Goal: Use online tool/utility: Utilize a website feature to perform a specific function

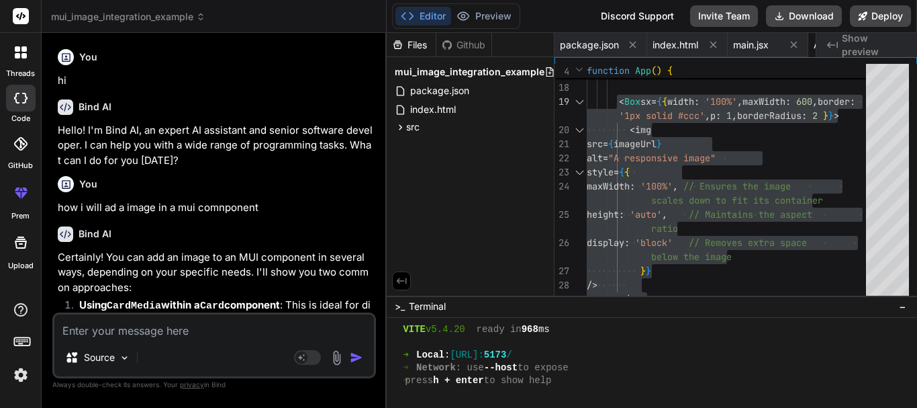
scroll to position [982, 0]
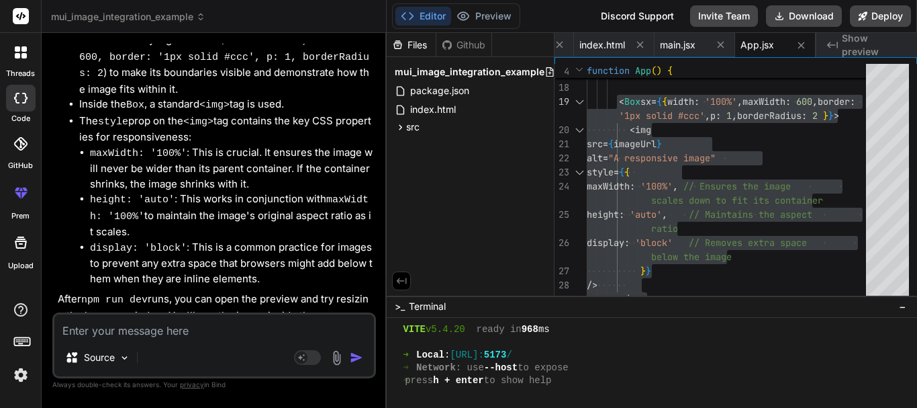
type textarea "<Grid item xs={12} sm={6}> <TextField fullWidth label="First Name" name="firstN…"
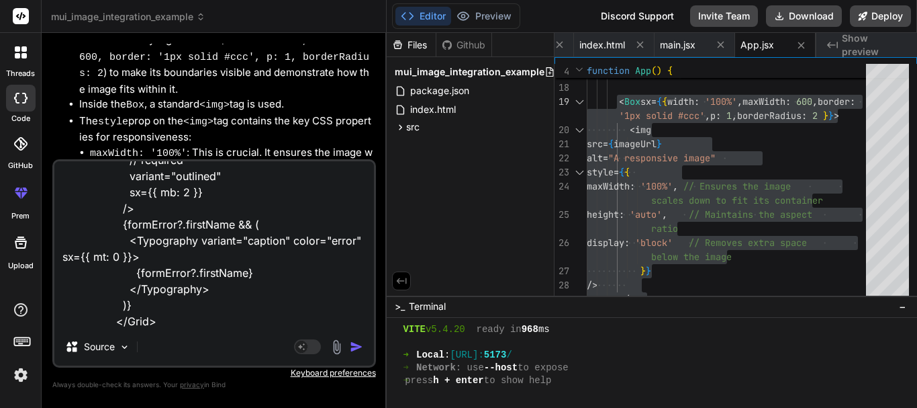
type textarea "x"
type textarea "<Grid item xs={12} sm={6}> <TextField fullWidth label="First Name" name="firstN…"
type textarea "x"
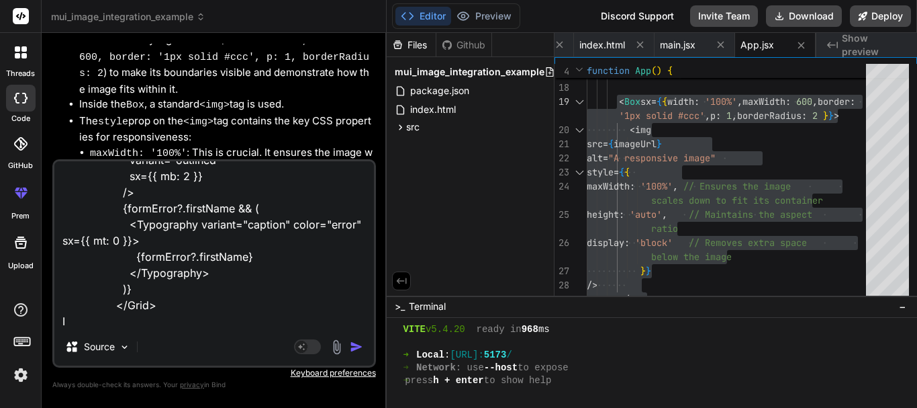
type textarea "<Grid item xs={12} sm={6}> <TextField fullWidth label="First Name" name="firstN…"
type textarea "x"
type textarea "<Grid item xs={12} sm={6}> <TextField fullWidth label="First Name" name="firstN…"
type textarea "x"
type textarea "<Grid item xs={12} sm={6}> <TextField fullWidth label="First Name" name="firstN…"
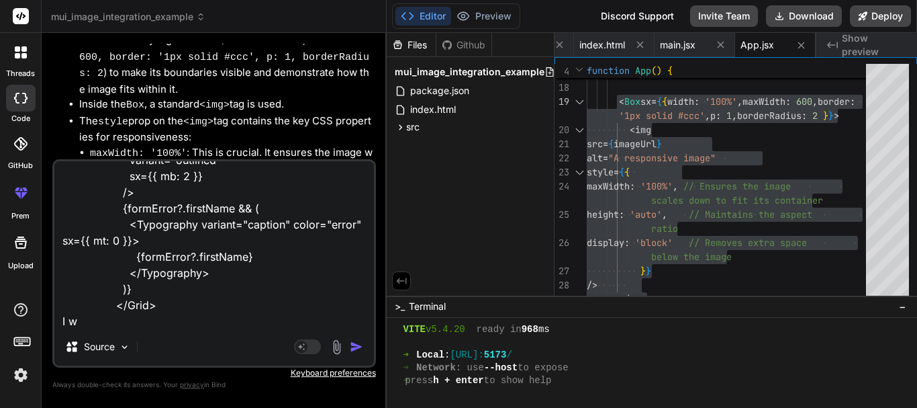
type textarea "x"
type textarea "<Grid item xs={12} sm={6}> <TextField fullWidth label="First Name" name="firstN…"
type textarea "x"
type textarea "<Grid item xs={12} sm={6}> <TextField fullWidth label="First Name" name="firstN…"
type textarea "x"
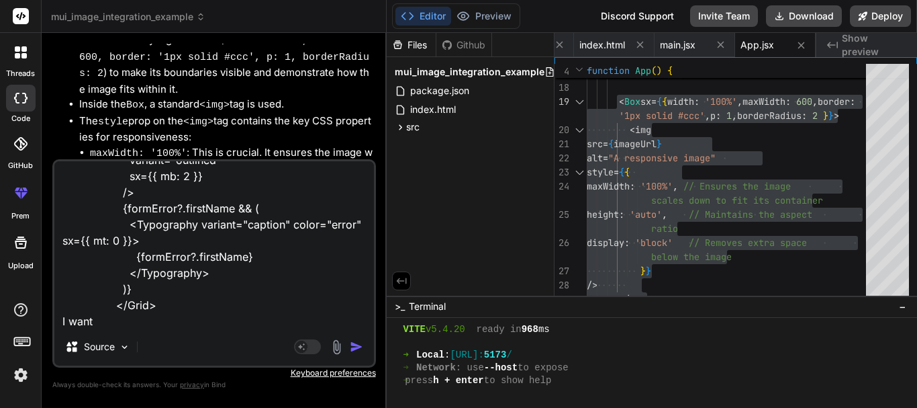
type textarea "<Grid item xs={12} sm={6}> <TextField fullWidth label="First Name" name="firstN…"
type textarea "x"
type textarea "<Grid item xs={12} sm={6}> <TextField fullWidth label="First Name" name="firstN…"
type textarea "x"
type textarea "<Grid item xs={12} sm={6}> <TextField fullWidth label="First Name" name="firstN…"
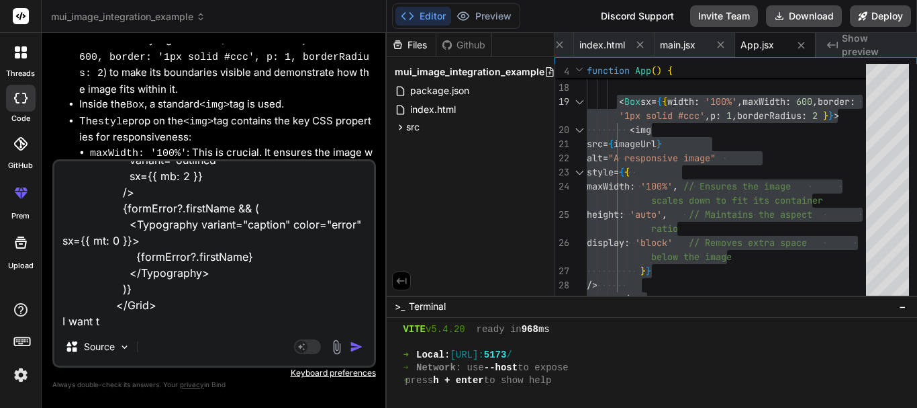
type textarea "x"
type textarea "<Grid item xs={12} sm={6}> <TextField fullWidth label="First Name" name="firstN…"
type textarea "x"
type textarea "<Grid item xs={12} sm={6}> <TextField fullWidth label="First Name" name="firstN…"
type textarea "x"
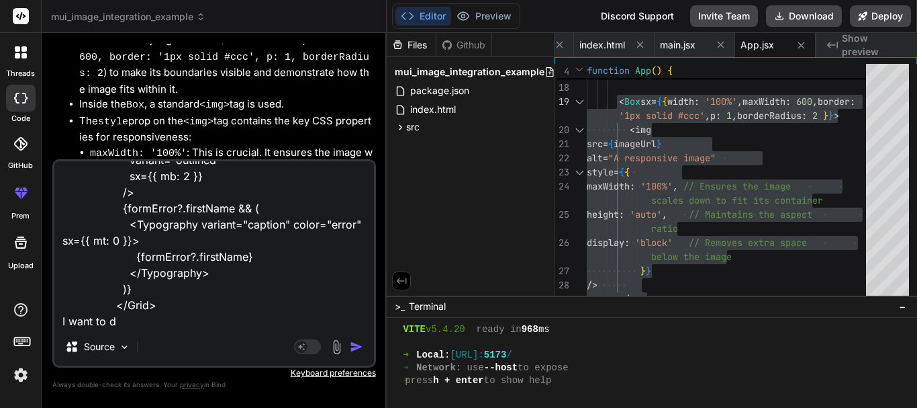
type textarea "<Grid item xs={12} sm={6}> <TextField fullWidth label="First Name" name="firstN…"
type textarea "x"
type textarea "<Grid item xs={12} sm={6}> <TextField fullWidth label="First Name" name="firstN…"
type textarea "x"
type textarea "<Grid item xs={12} sm={6}> <TextField fullWidth label="First Name" name="firstN…"
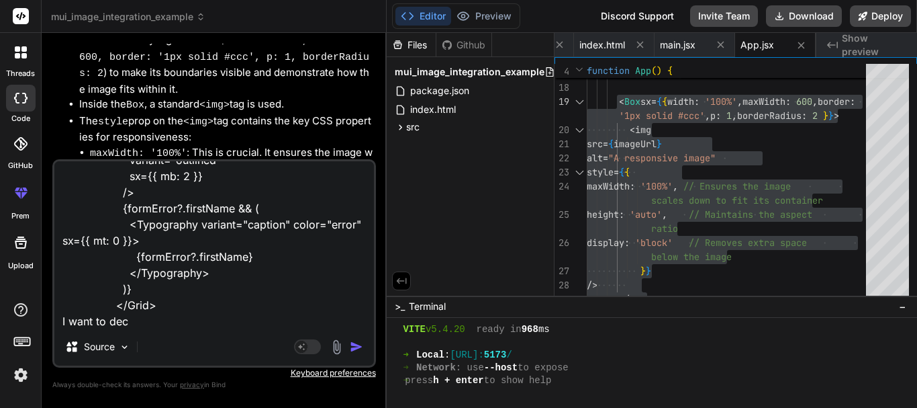
type textarea "x"
type textarea "<Grid item xs={12} sm={6}> <TextField fullWidth label="First Name" name="firstN…"
type textarea "x"
type textarea "<Grid item xs={12} sm={6}> <TextField fullWidth label="First Name" name="firstN…"
type textarea "x"
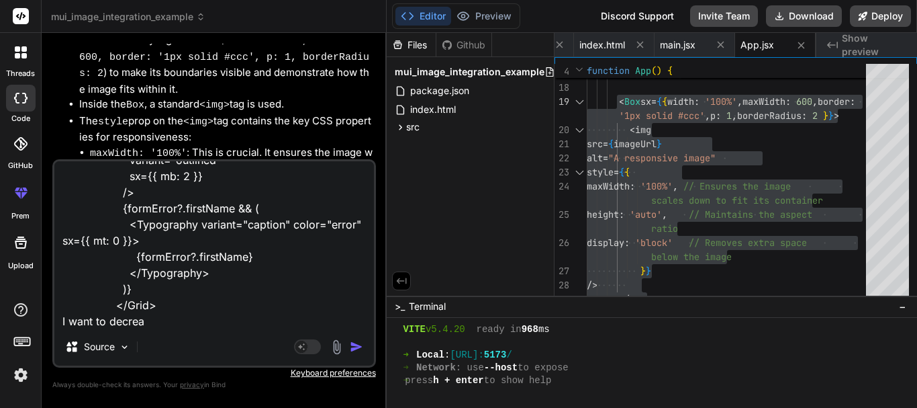
type textarea "<Grid item xs={12} sm={6}> <TextField fullWidth label="First Name" name="firstN…"
type textarea "x"
type textarea "<Grid item xs={12} sm={6}> <TextField fullWidth label="First Name" name="firstN…"
type textarea "x"
type textarea "<Grid item xs={12} sm={6}> <TextField fullWidth label="First Name" name="firstN…"
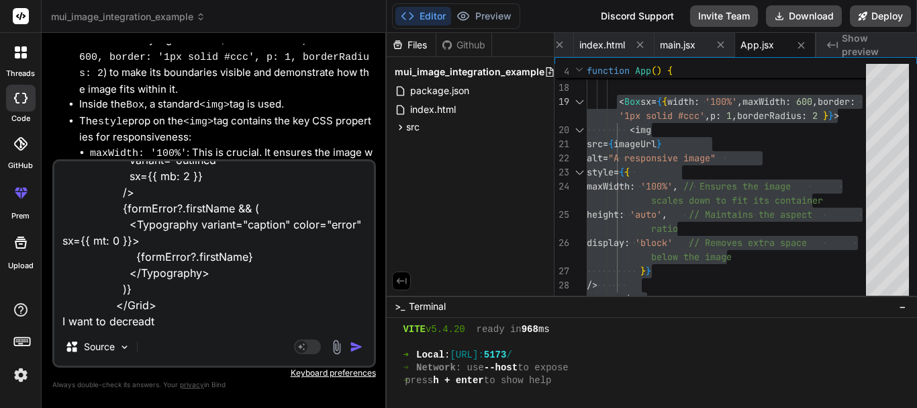
type textarea "x"
type textarea "<Grid item xs={12} sm={6}> <TextField fullWidth label="First Name" name="firstN…"
type textarea "x"
type textarea "<Grid item xs={12} sm={6}> <TextField fullWidth label="First Name" name="firstN…"
type textarea "x"
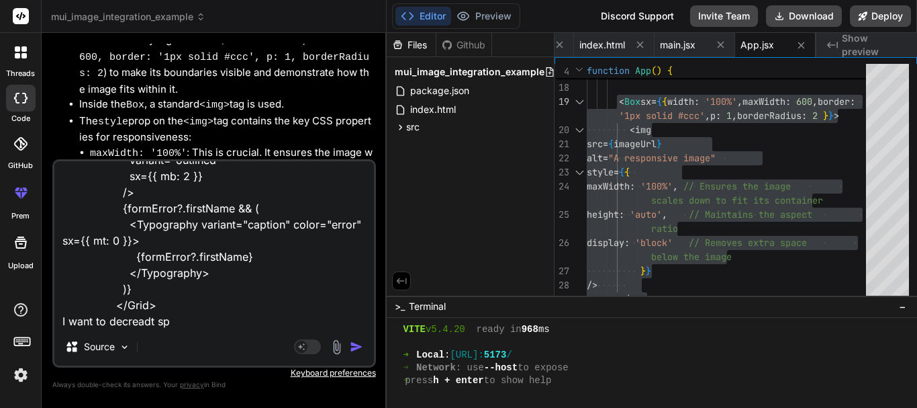
type textarea "<Grid item xs={12} sm={6}> <TextField fullWidth label="First Name" name="firstN…"
type textarea "x"
type textarea "<Grid item xs={12} sm={6}> <TextField fullWidth label="First Name" name="firstN…"
type textarea "x"
type textarea "<Grid item xs={12} sm={6}> <TextField fullWidth label="First Name" name="firstN…"
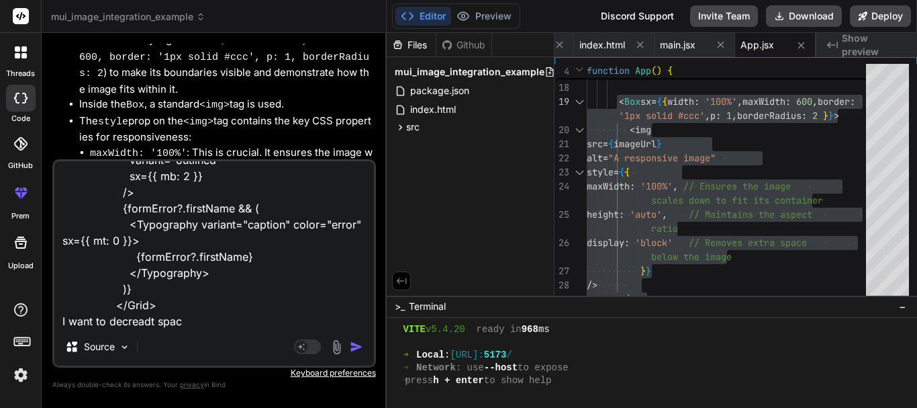
type textarea "x"
type textarea "<Grid item xs={12} sm={6}> <TextField fullWidth label="First Name" name="firstN…"
type textarea "x"
type textarea "<Grid item xs={12} sm={6}> <TextField fullWidth label="First Name" name="firstN…"
type textarea "x"
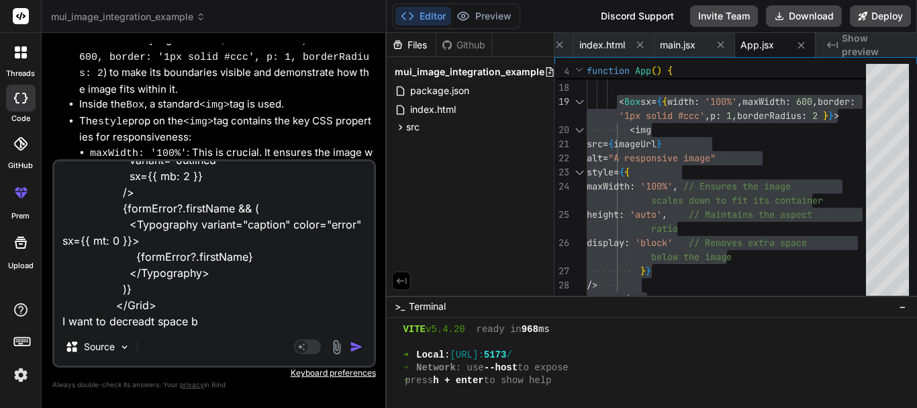
type textarea "<Grid item xs={12} sm={6}> <TextField fullWidth label="First Name" name="firstN…"
type textarea "x"
type textarea "<Grid item xs={12} sm={6}> <TextField fullWidth label="First Name" name="firstN…"
type textarea "x"
type textarea "<Grid item xs={12} sm={6}> <TextField fullWidth label="First Name" name="firstN…"
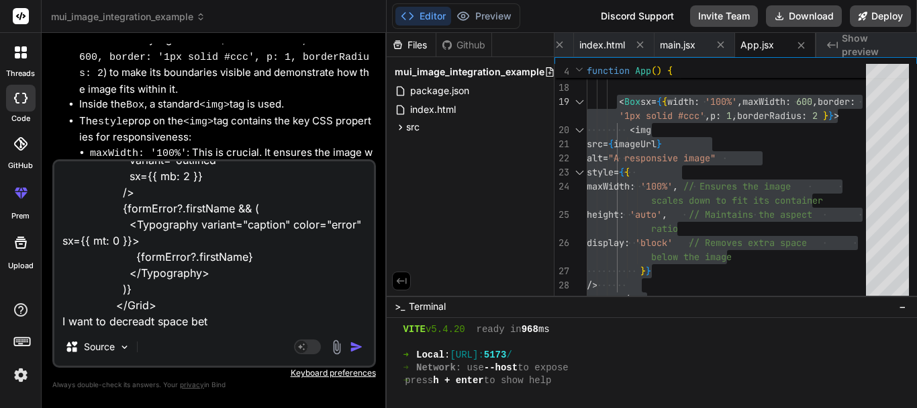
type textarea "x"
type textarea "<Grid item xs={12} sm={6}> <TextField fullWidth label="First Name" name="firstN…"
type textarea "x"
type textarea "<Grid item xs={12} sm={6}> <TextField fullWidth label="First Name" name="firstN…"
type textarea "x"
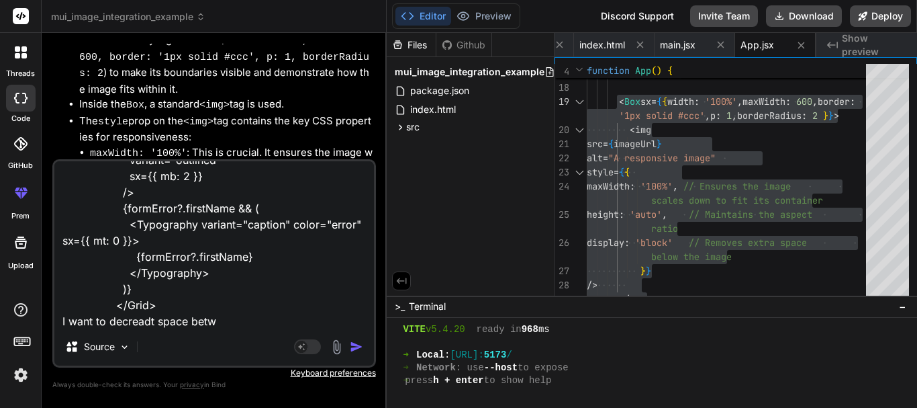
type textarea "<Grid item xs={12} sm={6}> <TextField fullWidth label="First Name" name="firstN…"
type textarea "x"
type textarea "<Grid item xs={12} sm={6}> <TextField fullWidth label="First Name" name="firstN…"
type textarea "x"
type textarea "<Grid item xs={12} sm={6}> <TextField fullWidth label="First Name" name="firstN…"
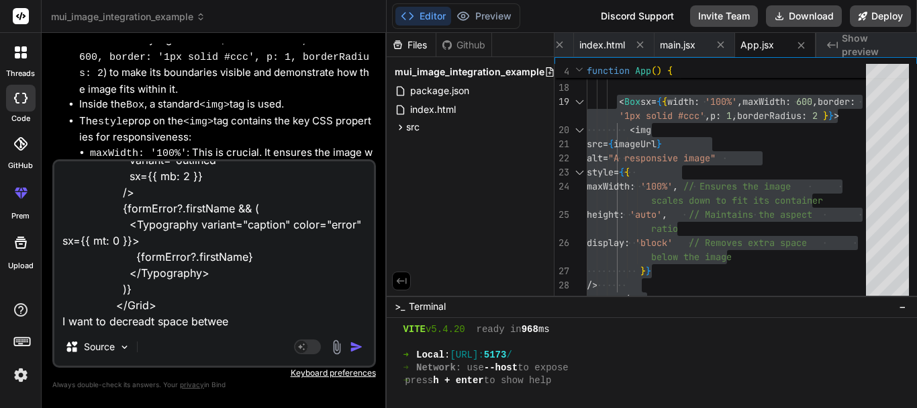
type textarea "x"
type textarea "<Grid item xs={12} sm={6}> <TextField fullWidth label="First Name" name="firstN…"
type textarea "x"
type textarea "<Grid item xs={12} sm={6}> <TextField fullWidth label="First Name" name="firstN…"
type textarea "x"
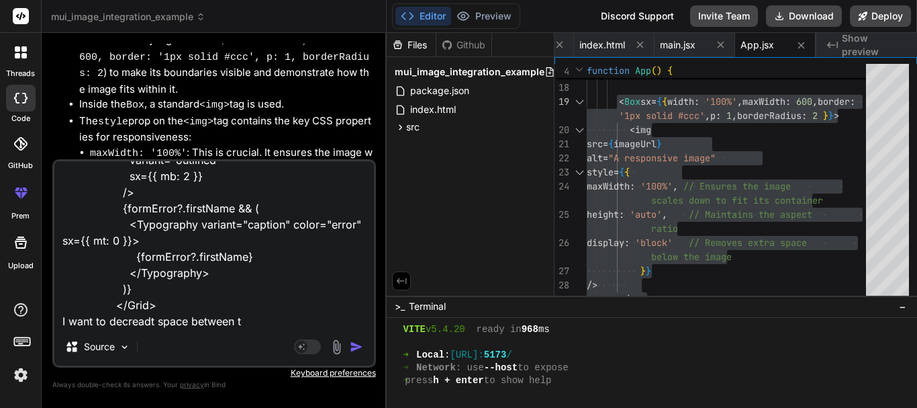
type textarea "<Grid item xs={12} sm={6}> <TextField fullWidth label="First Name" name="firstN…"
type textarea "x"
type textarea "<Grid item xs={12} sm={6}> <TextField fullWidth label="First Name" name="firstN…"
type textarea "x"
type textarea "<Grid item xs={12} sm={6}> <TextField fullWidth label="First Name" name="firstN…"
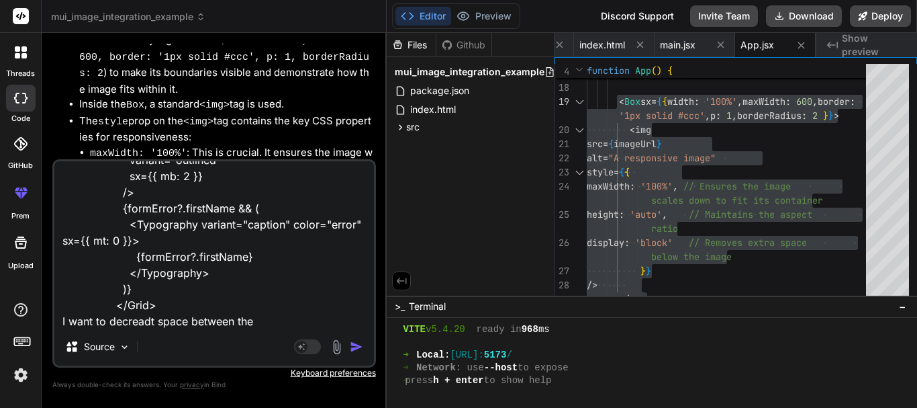
type textarea "x"
type textarea "<Grid item xs={12} sm={6}> <TextField fullWidth label="First Name" name="firstN…"
type textarea "x"
type textarea "<Grid item xs={12} sm={6}> <TextField fullWidth label="First Name" name="firstN…"
type textarea "x"
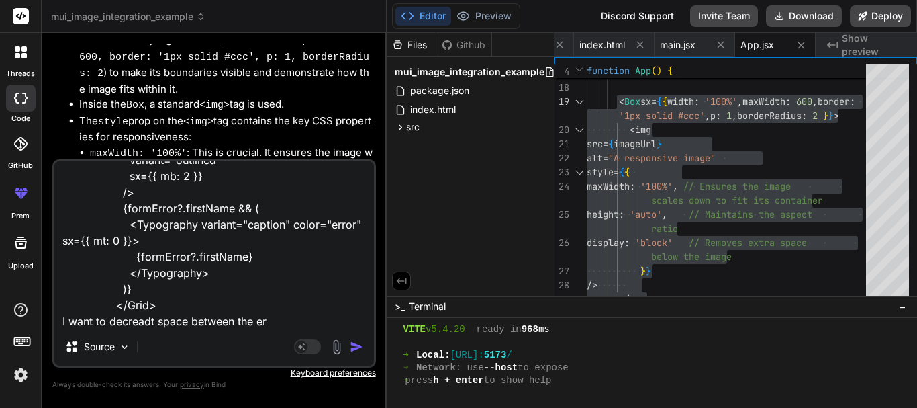
type textarea "<Grid item xs={12} sm={6}> <TextField fullWidth label="First Name" name="firstN…"
type textarea "x"
type textarea "<Grid item xs={12} sm={6}> <TextField fullWidth label="First Name" name="firstN…"
type textarea "x"
type textarea "<Grid item xs={12} sm={6}> <TextField fullWidth label="First Name" name="firstN…"
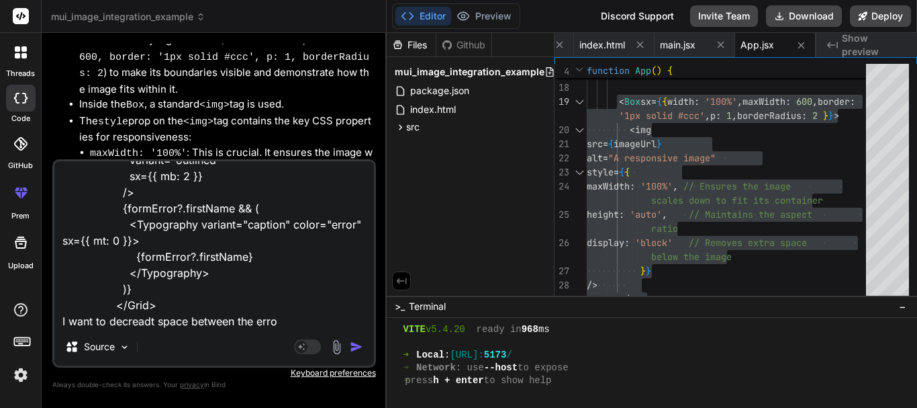
type textarea "x"
type textarea "<Grid item xs={12} sm={6}> <TextField fullWidth label="First Name" name="firstN…"
type textarea "x"
type textarea "<Grid item xs={12} sm={6}> <TextField fullWidth label="First Name" name="firstN…"
type textarea "x"
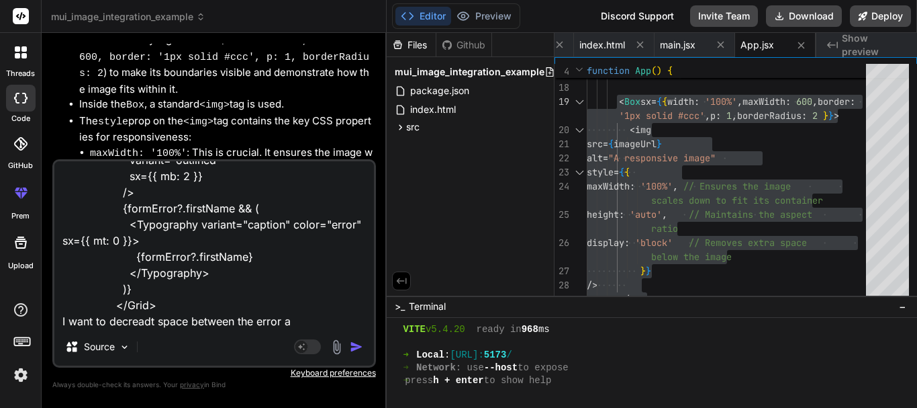
type textarea "<Grid item xs={12} sm={6}> <TextField fullWidth label="First Name" name="firstN…"
type textarea "x"
type textarea "<Grid item xs={12} sm={6}> <TextField fullWidth label="First Name" name="firstN…"
type textarea "x"
type textarea "<Grid item xs={12} sm={6}> <TextField fullWidth label="First Name" name="firstN…"
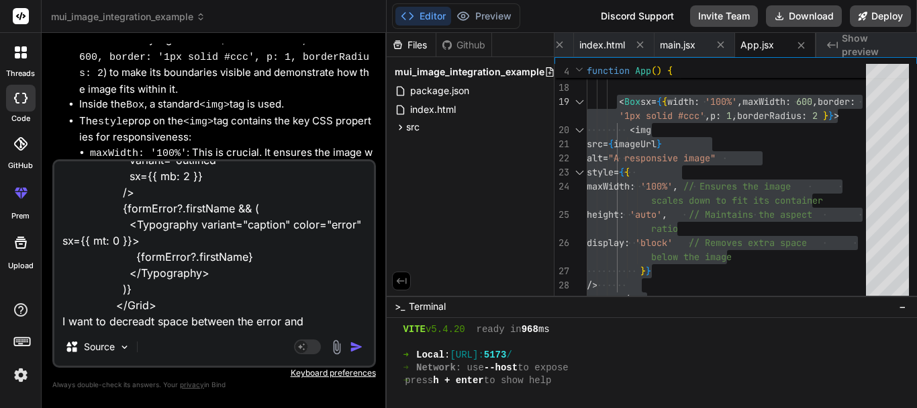
type textarea "x"
type textarea "<Grid item xs={12} sm={6}> <TextField fullWidth label="First Name" name="firstN…"
type textarea "x"
type textarea "<Grid item xs={12} sm={6}> <TextField fullWidth label="First Name" name="firstN…"
type textarea "x"
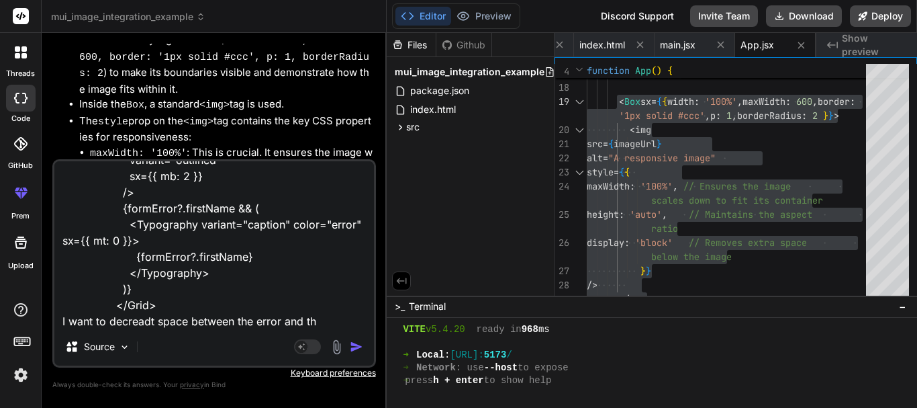
type textarea "<Grid item xs={12} sm={6}> <TextField fullWidth label="First Name" name="firstN…"
type textarea "x"
type textarea "<Grid item xs={12} sm={6}> <TextField fullWidth label="First Name" name="firstN…"
type textarea "x"
type textarea "<Grid item xs={12} sm={6}> <TextField fullWidth label="First Name" name="firstN…"
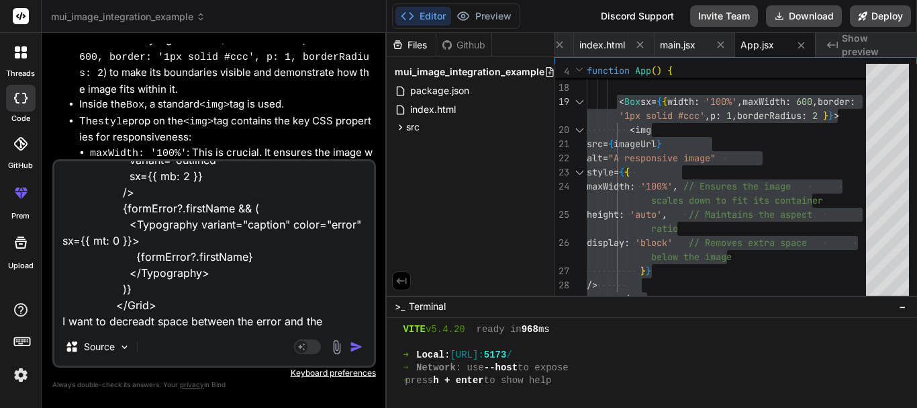
type textarea "x"
type textarea "<Grid item xs={12} sm={6}> <TextField fullWidth label="First Name" name="firstN…"
type textarea "x"
type textarea "<Grid item xs={12} sm={6}> <TextField fullWidth label="First Name" name="firstN…"
type textarea "x"
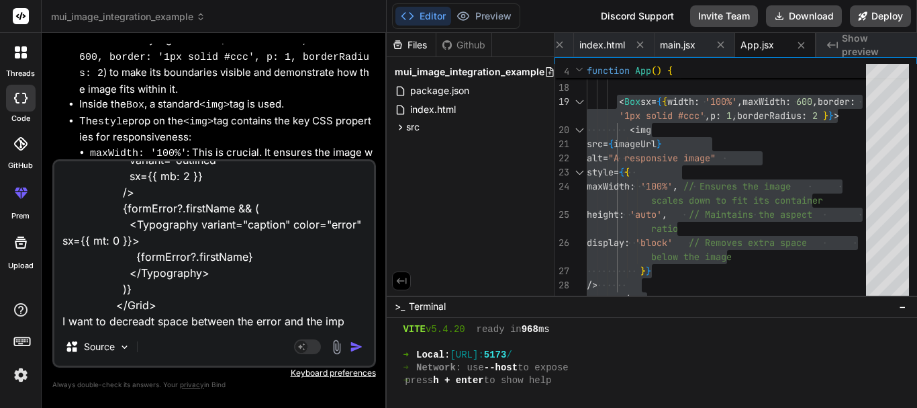
type textarea "<Grid item xs={12} sm={6}> <TextField fullWidth label="First Name" name="firstN…"
type textarea "x"
type textarea "<Grid item xs={12} sm={6}> <TextField fullWidth label="First Name" name="firstN…"
type textarea "x"
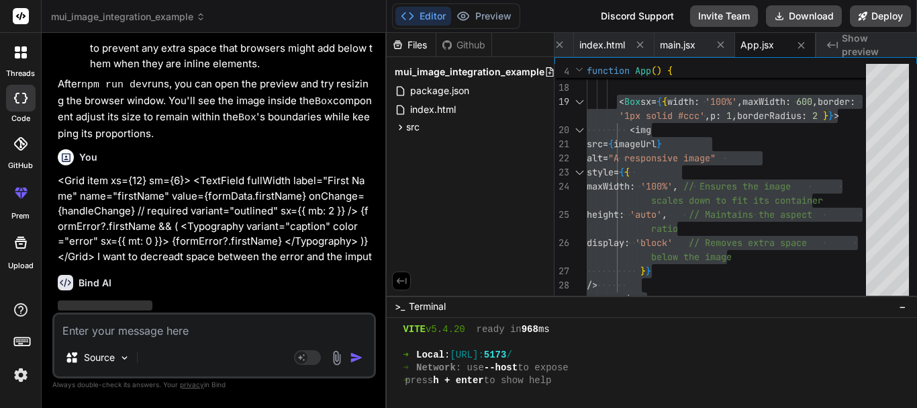
scroll to position [2374, 0]
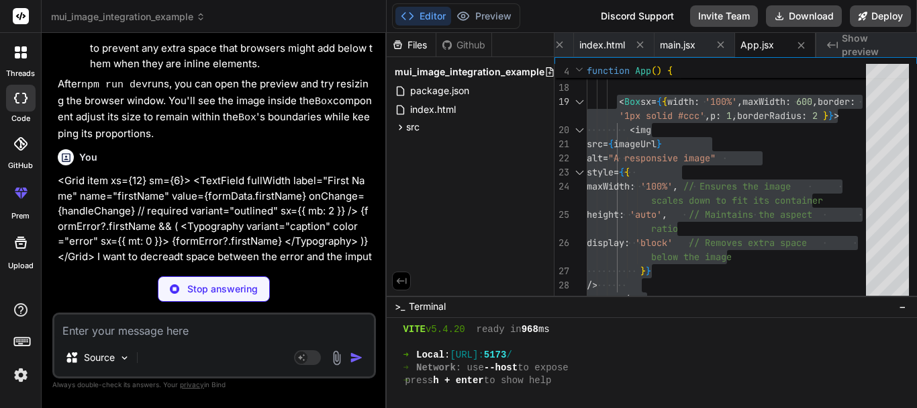
type textarea "x"
type textarea "</Grid> </Container> ); } export default App;"
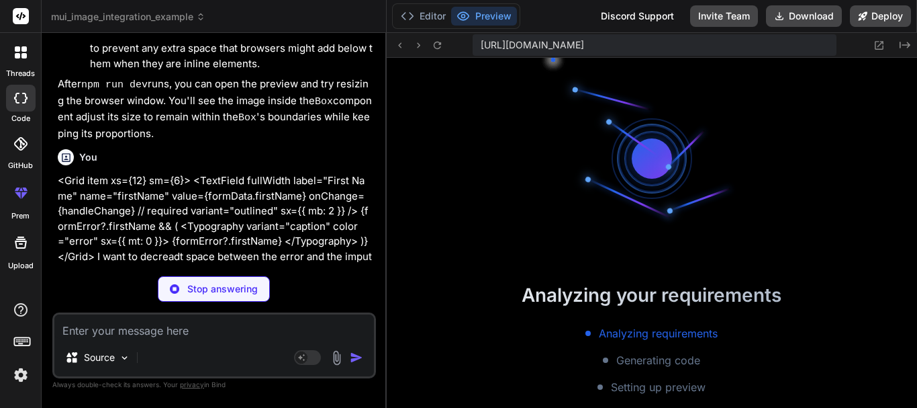
scroll to position [1199, 0]
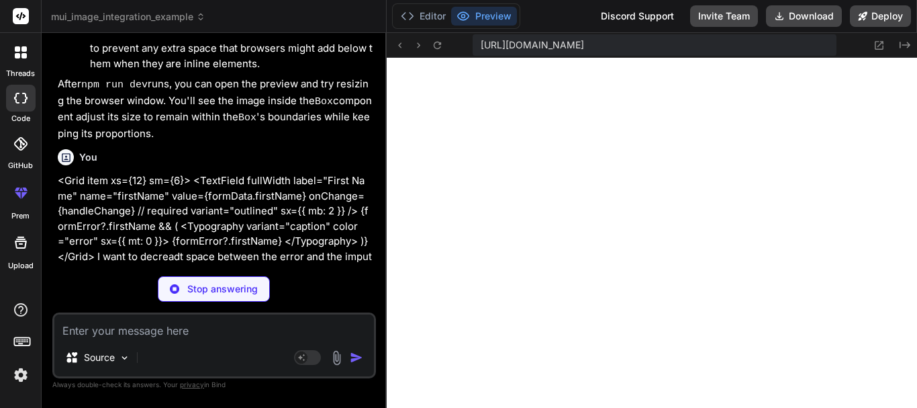
type textarea "x"
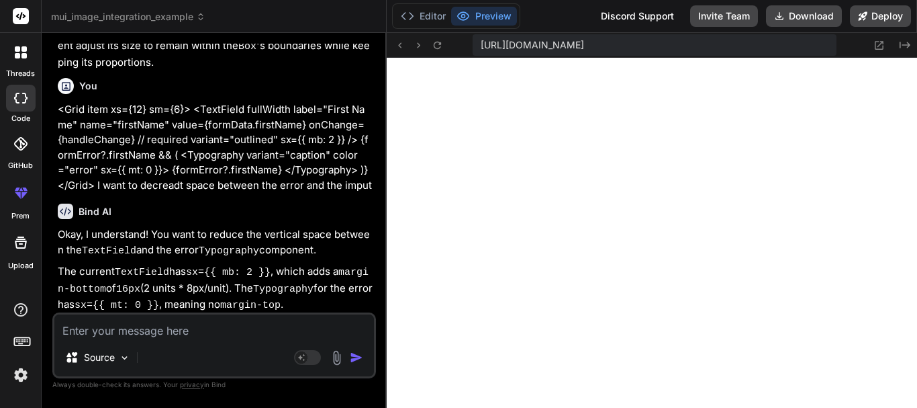
scroll to position [2508, 0]
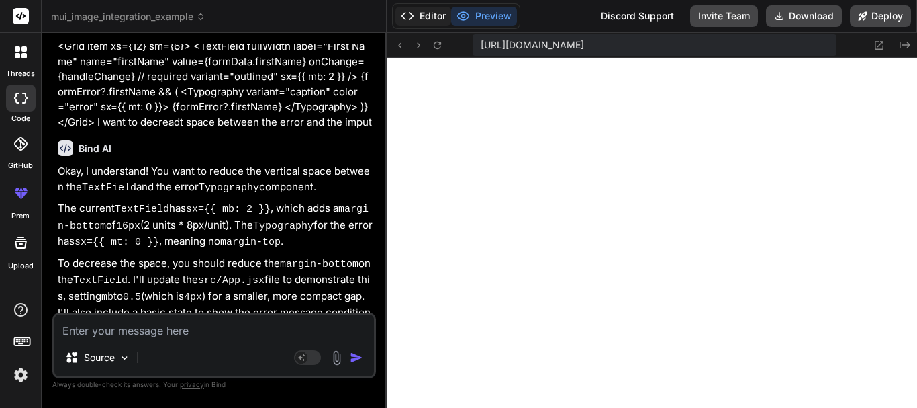
click at [422, 13] on button "Editor" at bounding box center [423, 16] width 56 height 19
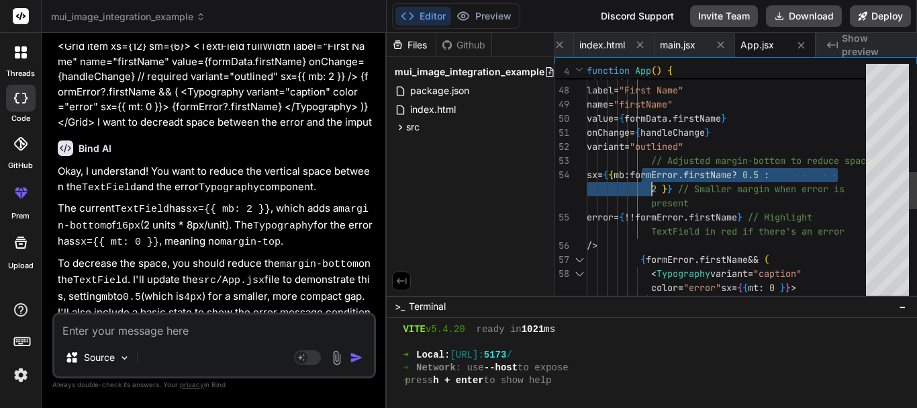
scroll to position [0, 0]
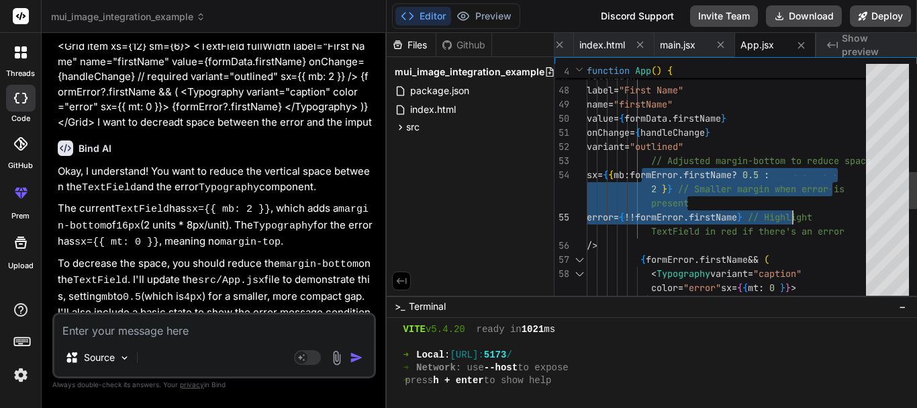
drag, startPoint x: 649, startPoint y: 173, endPoint x: 814, endPoint y: 216, distance: 170.7
click at [814, 216] on div "< TextField fullWidth label = "First Name" name = "firstName" value = { formDat…" at bounding box center [730, 132] width 287 height 1509
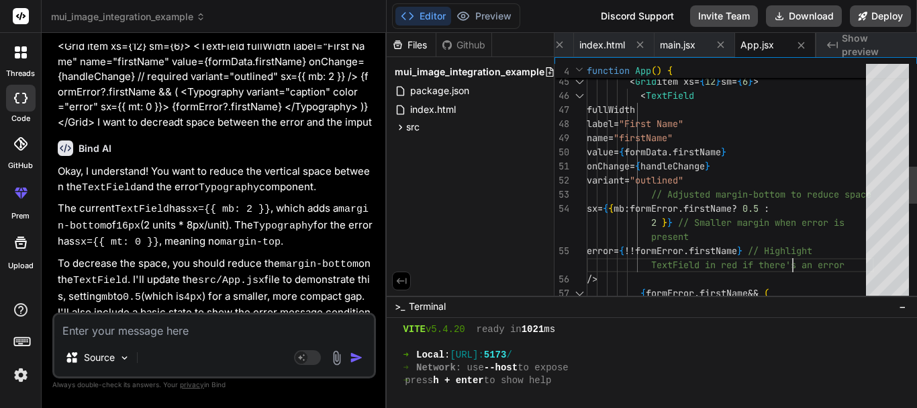
type textarea "label="First Name" name="firstName" value={formData.firstName} onChange={handle…"
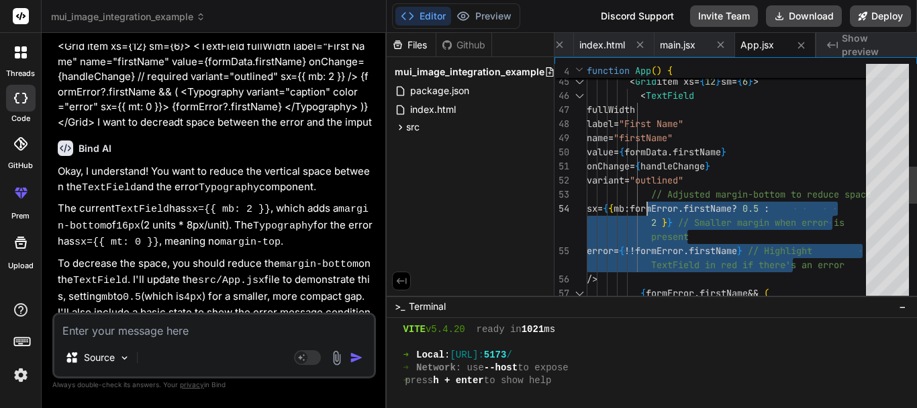
drag, startPoint x: 810, startPoint y: 253, endPoint x: 652, endPoint y: 205, distance: 165.0
click at [652, 205] on div "< TextField fullWidth label = "First Name" name = "firstName" value = { formDat…" at bounding box center [730, 166] width 287 height 1509
